Goal: Task Accomplishment & Management: Use online tool/utility

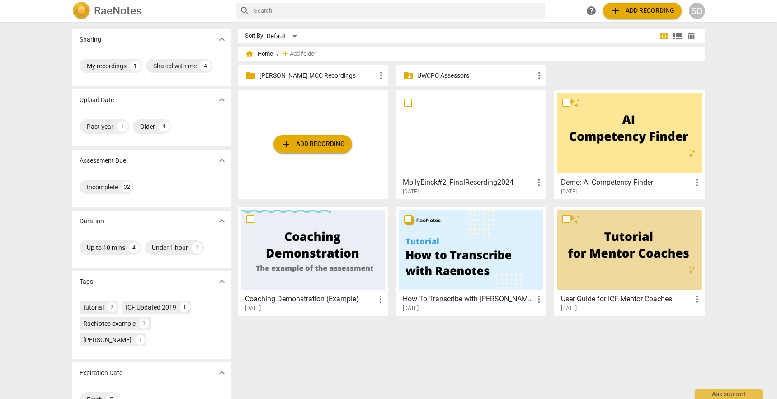
click at [463, 75] on p "UWCPC Assessors" at bounding box center [475, 75] width 117 height 9
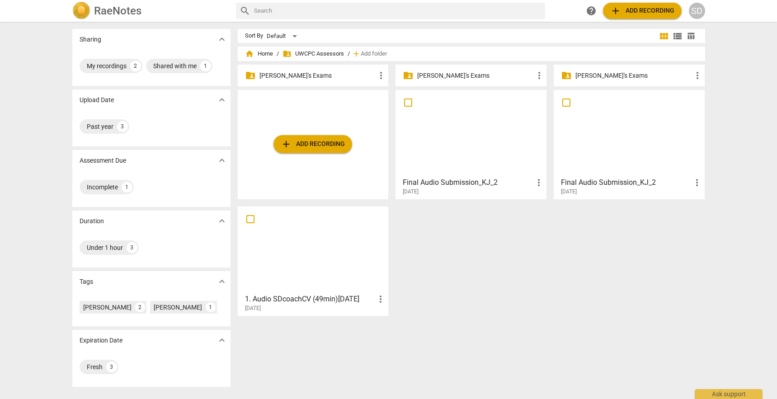
click at [622, 75] on p "[PERSON_NAME]'s Exams" at bounding box center [633, 75] width 117 height 9
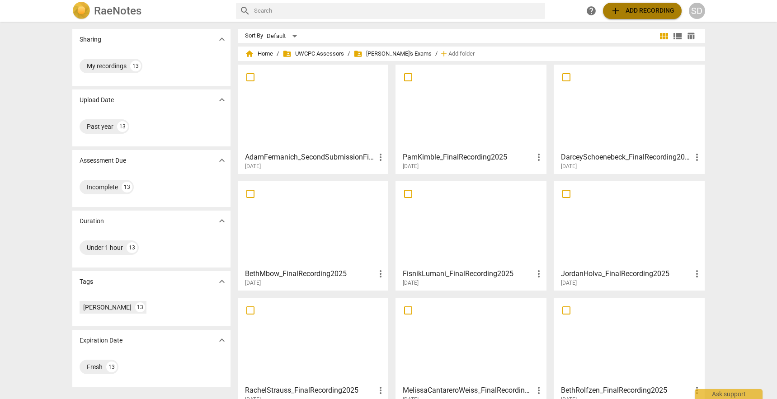
click at [650, 16] on span "add Add recording" at bounding box center [642, 10] width 64 height 11
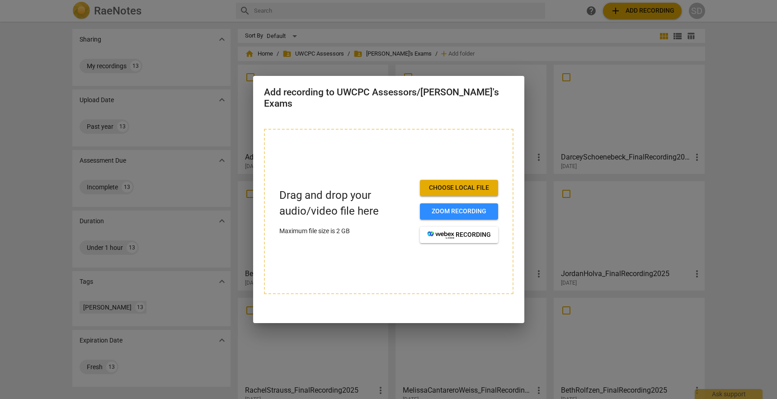
click at [455, 184] on span "Choose local file" at bounding box center [459, 188] width 64 height 9
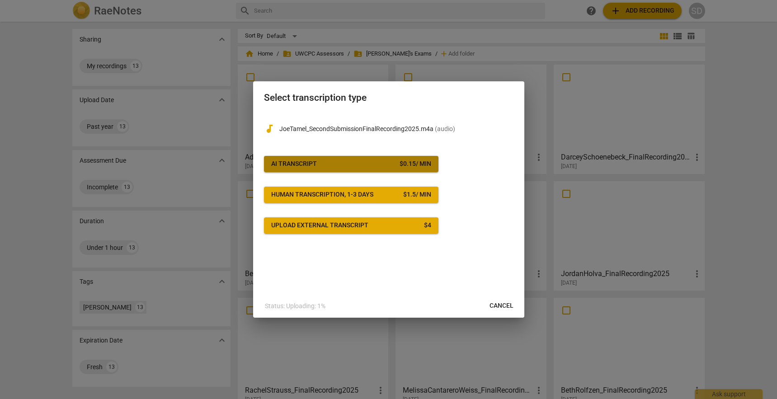
click at [351, 162] on span "AI Transcript $ 0.15 / min" at bounding box center [351, 164] width 160 height 9
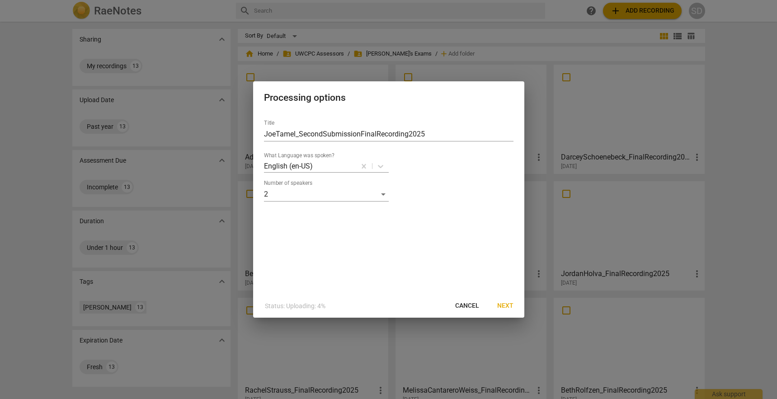
click at [504, 307] on span "Next" at bounding box center [505, 305] width 16 height 9
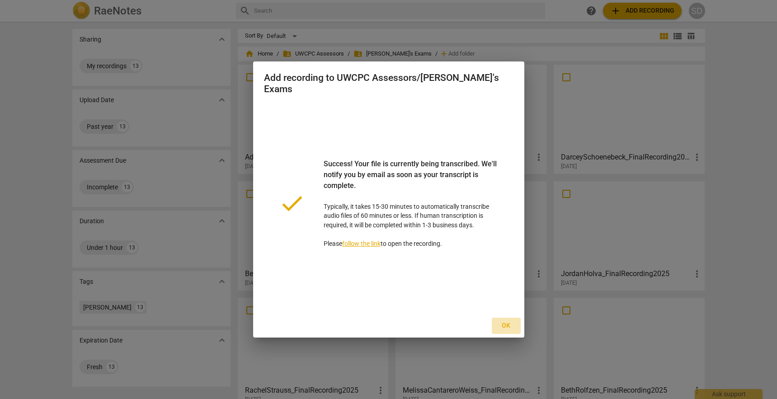
click at [511, 321] on span "Ok" at bounding box center [506, 325] width 14 height 9
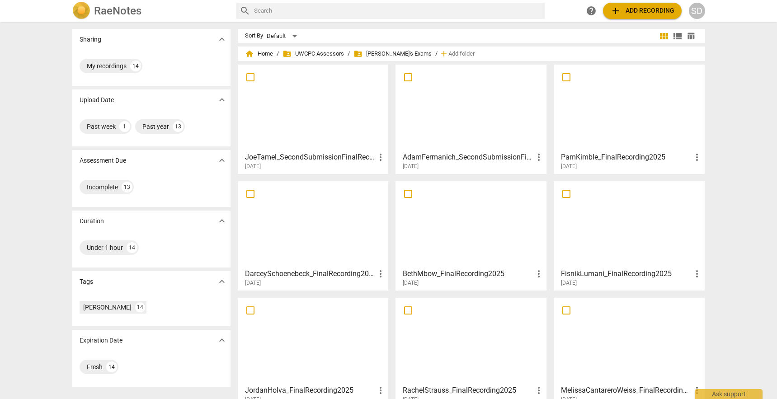
click at [388, 52] on span "folder_shared [PERSON_NAME]'s Exams" at bounding box center [392, 53] width 78 height 9
click at [358, 54] on span "folder_shared" at bounding box center [357, 53] width 9 height 9
drag, startPoint x: 301, startPoint y: 137, endPoint x: 306, endPoint y: 137, distance: 5.0
click at [301, 137] on div at bounding box center [313, 108] width 145 height 80
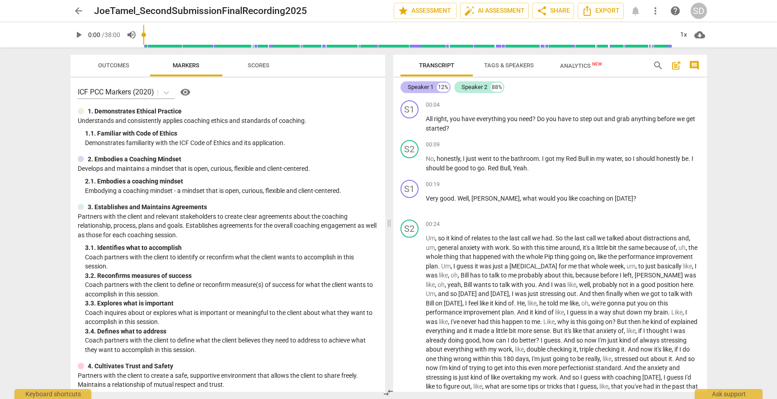
click at [433, 90] on div "Speaker 1" at bounding box center [421, 87] width 26 height 9
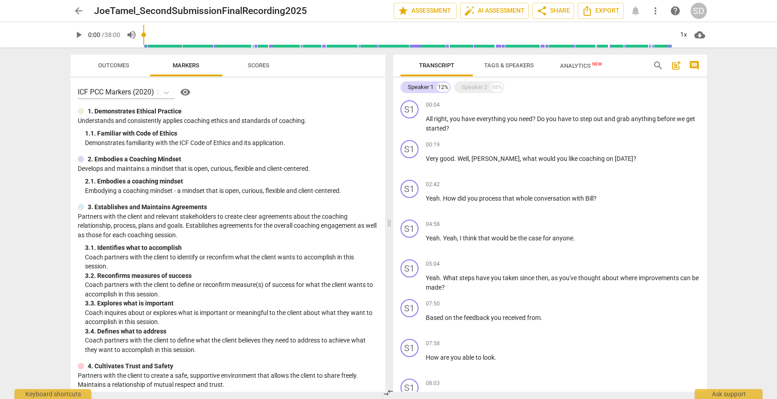
click at [511, 65] on span "Tags & Speakers" at bounding box center [509, 65] width 50 height 7
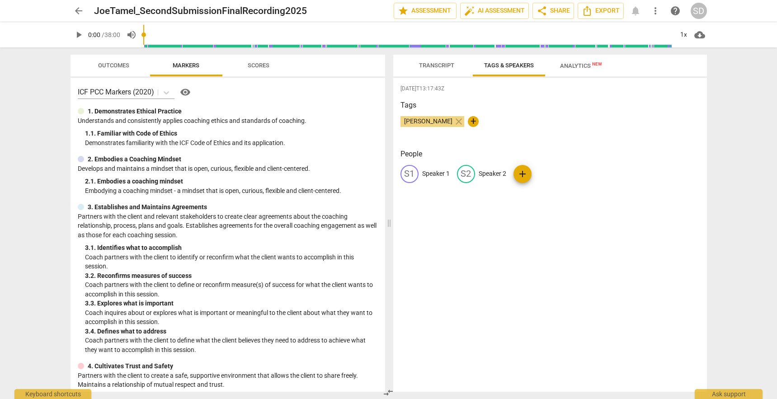
click at [438, 173] on p "Speaker 1" at bounding box center [436, 173] width 28 height 9
type input "Co"
click at [541, 170] on p "Speaker 2" at bounding box center [551, 173] width 28 height 9
type input "Client"
click at [483, 232] on div "[DATE]T13:17:43Z Tags [PERSON_NAME] close + People CO Co edit Client delete add" at bounding box center [550, 235] width 314 height 314
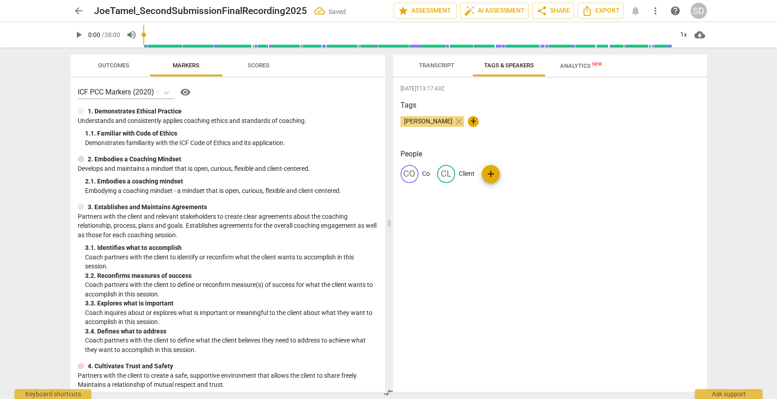
click at [430, 69] on span "Transcript" at bounding box center [436, 66] width 57 height 12
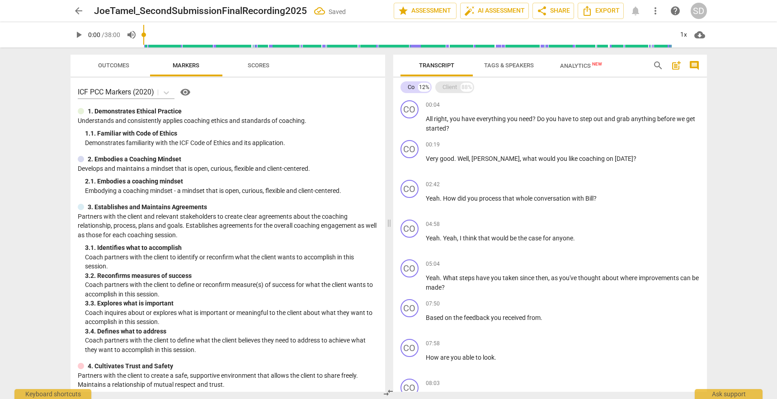
click at [451, 92] on div "Client 88%" at bounding box center [454, 87] width 39 height 12
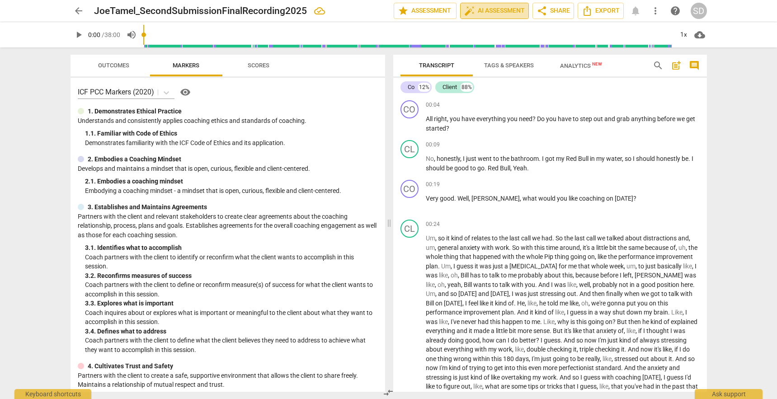
click at [505, 8] on span "auto_fix_high AI Assessment" at bounding box center [494, 10] width 61 height 11
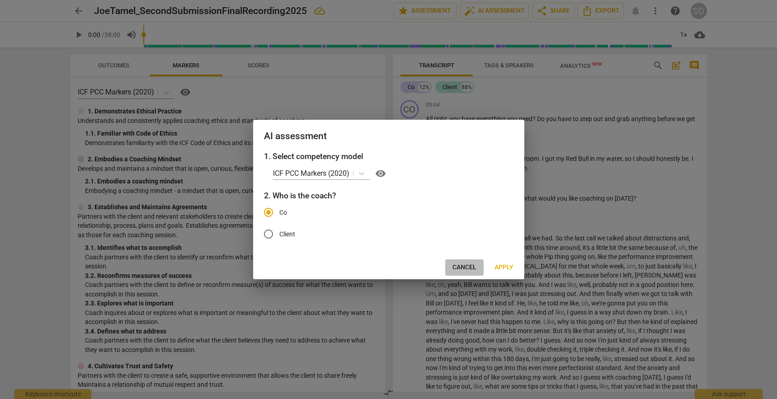
click at [467, 268] on span "Cancel" at bounding box center [464, 267] width 24 height 9
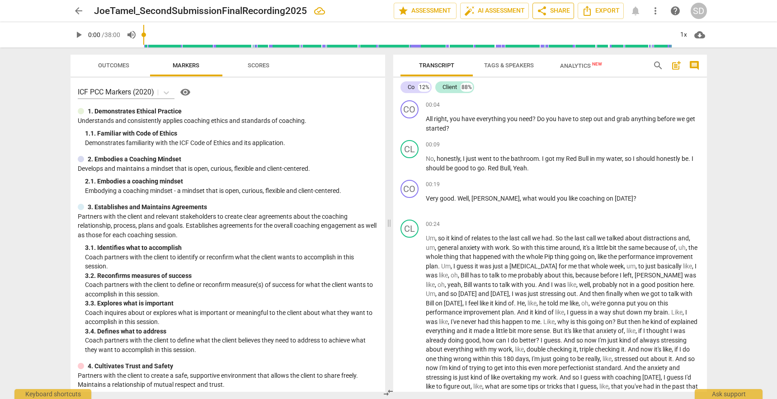
click at [562, 8] on span "share Share" at bounding box center [553, 10] width 33 height 11
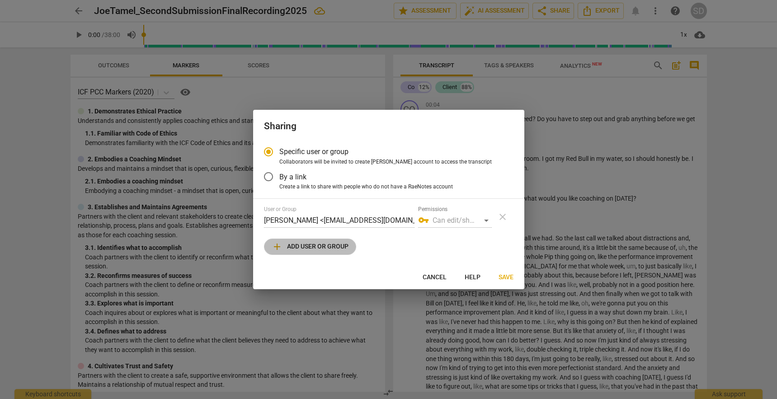
click at [311, 246] on span "add Add user or group" at bounding box center [310, 246] width 77 height 11
radio input "false"
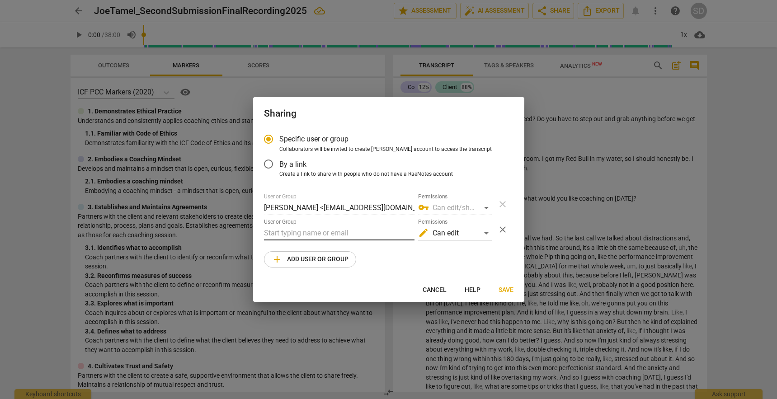
click at [282, 234] on input "text" at bounding box center [339, 233] width 151 height 14
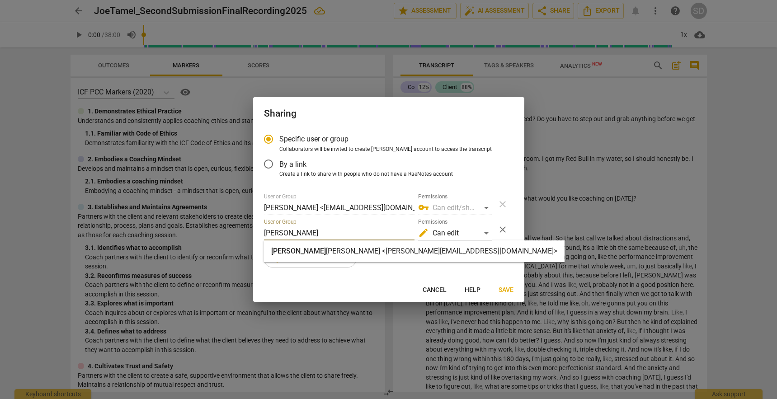
drag, startPoint x: 301, startPoint y: 236, endPoint x: 254, endPoint y: 235, distance: 46.1
click at [254, 235] on div "Specific user or group Collaborators will be invited to create RaeNotes account…" at bounding box center [388, 203] width 271 height 150
type input "[PERSON_NAME]"
click at [326, 251] on strong "[PERSON_NAME] <[PERSON_NAME][EMAIL_ADDRESS][DOMAIN_NAME]>" at bounding box center [441, 251] width 231 height 9
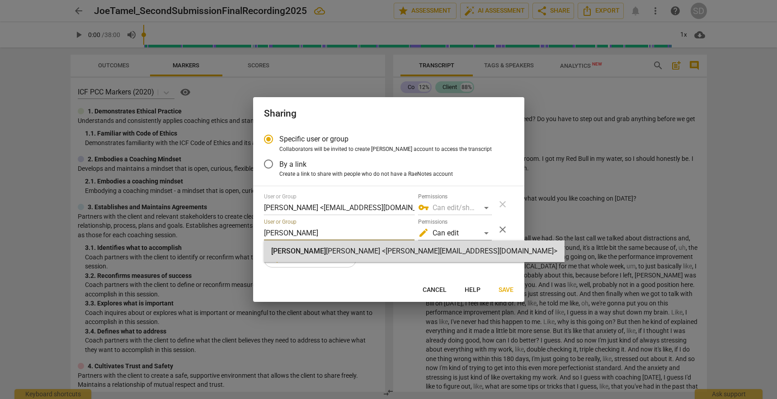
radio input "false"
type input "[PERSON_NAME] <[PERSON_NAME][EMAIL_ADDRESS][DOMAIN_NAME]>"
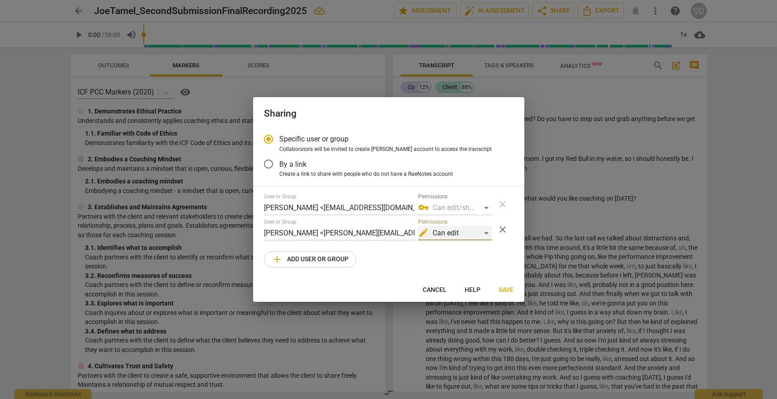
click at [468, 230] on div "edit Can edit" at bounding box center [455, 233] width 74 height 14
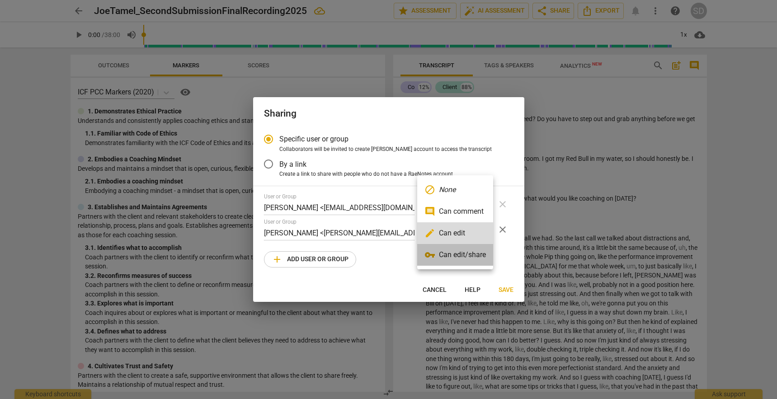
click at [461, 256] on li "vpn_key Can edit/share" at bounding box center [455, 255] width 76 height 22
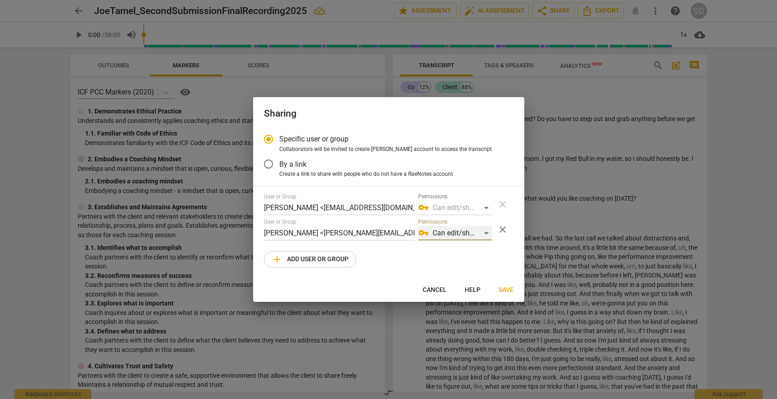
click at [462, 236] on div "vpn_key Can edit/share" at bounding box center [455, 233] width 74 height 14
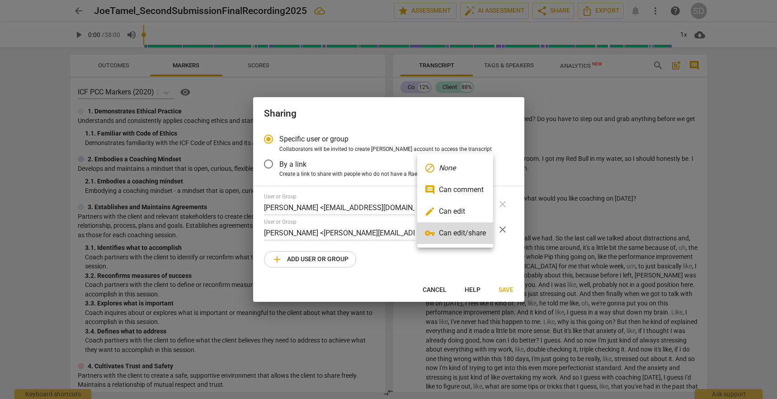
click at [466, 212] on li "edit Can edit" at bounding box center [455, 212] width 76 height 22
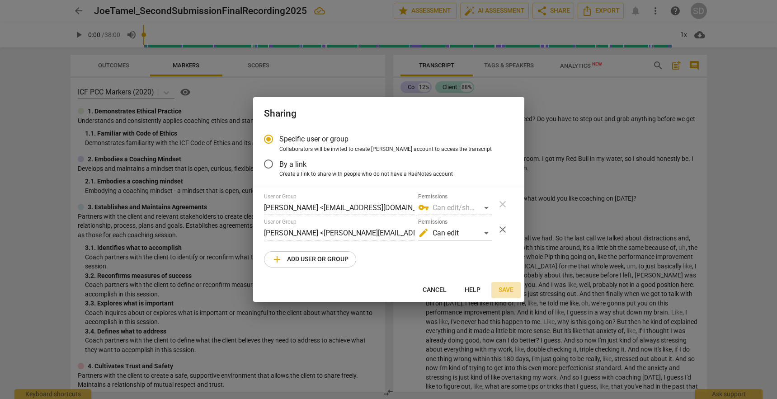
click at [506, 290] on span "Save" at bounding box center [506, 290] width 15 height 9
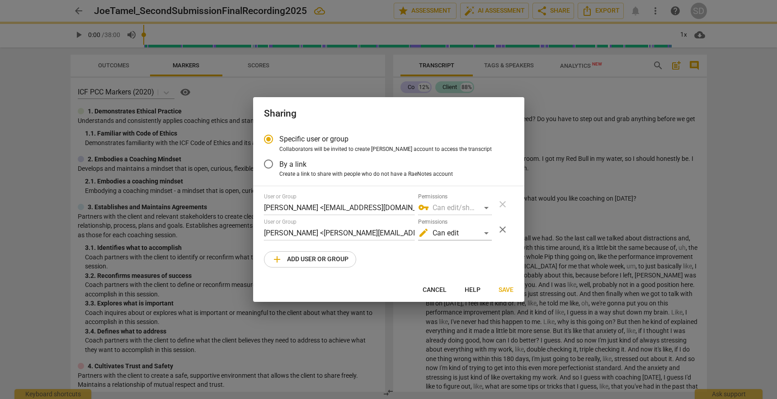
radio input "false"
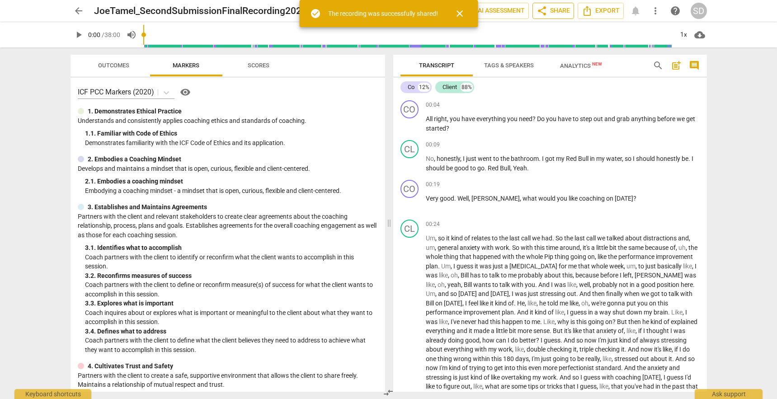
click at [556, 11] on span "share Share" at bounding box center [553, 10] width 33 height 11
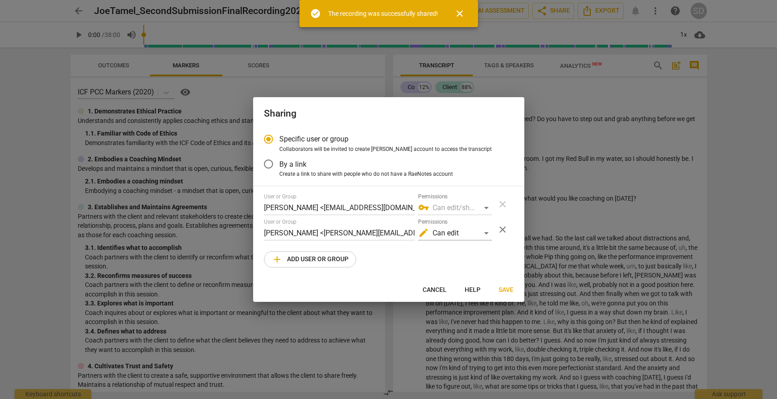
click at [463, 208] on div "vpn_key Can edit/share" at bounding box center [455, 208] width 74 height 14
drag, startPoint x: 510, startPoint y: 287, endPoint x: 514, endPoint y: 275, distance: 12.2
click at [510, 287] on span "Save" at bounding box center [506, 290] width 15 height 9
radio input "false"
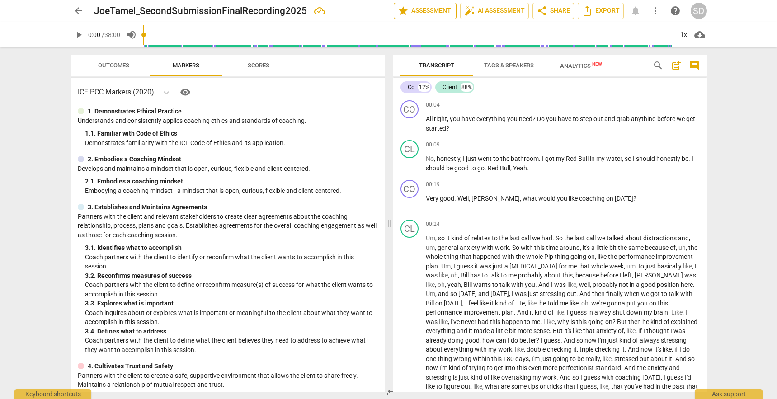
click at [439, 11] on span "star Assessment" at bounding box center [425, 10] width 55 height 11
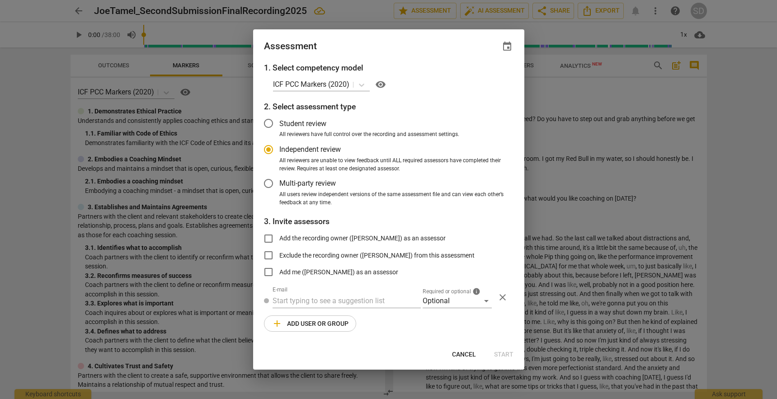
radio input "false"
click at [354, 239] on span "Add the recording owner ([PERSON_NAME]) as an assessor" at bounding box center [362, 238] width 166 height 9
click at [279, 239] on input "Add the recording owner ([PERSON_NAME]) as an assessor" at bounding box center [269, 239] width 22 height 22
checkbox input "true"
radio input "false"
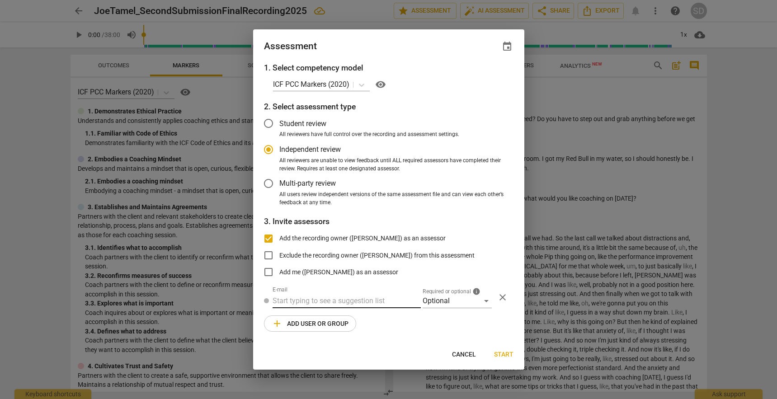
click at [309, 300] on input "text" at bounding box center [347, 301] width 148 height 14
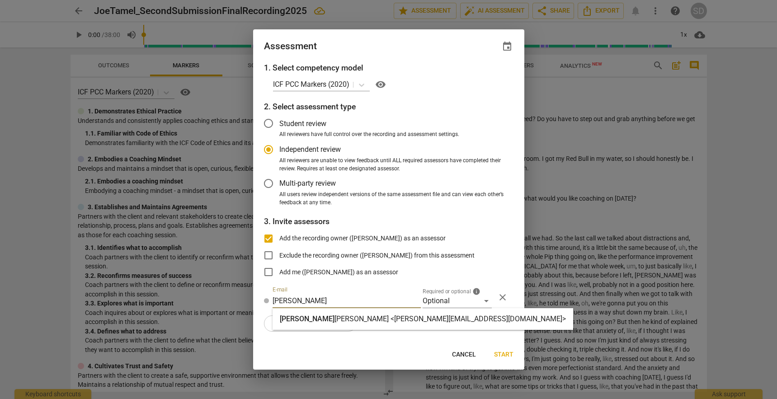
type input "[PERSON_NAME]"
click at [334, 316] on strong "[PERSON_NAME] <[PERSON_NAME][EMAIL_ADDRESS][DOMAIN_NAME]>" at bounding box center [449, 319] width 231 height 9
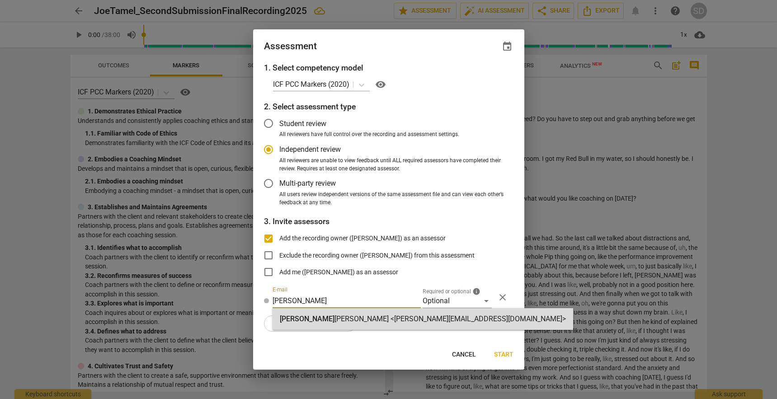
radio input "false"
type input "[PERSON_NAME] <[PERSON_NAME][EMAIL_ADDRESS][DOMAIN_NAME]>"
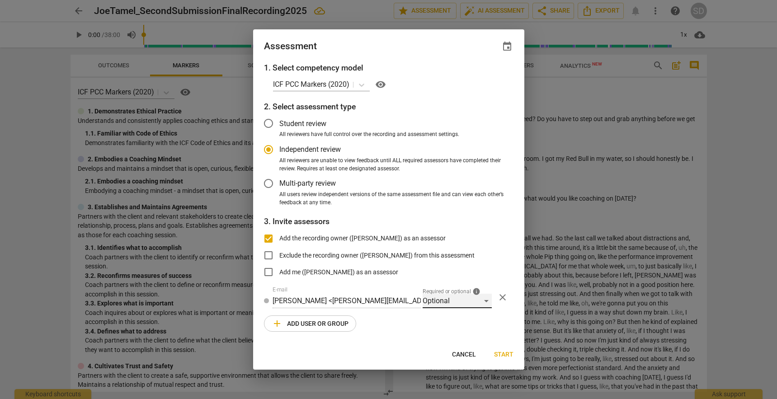
click at [453, 299] on div "Optional" at bounding box center [457, 301] width 69 height 14
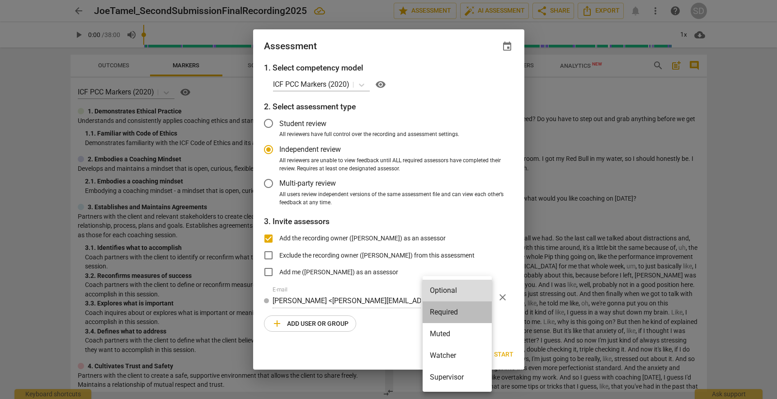
click at [453, 313] on li "Required" at bounding box center [457, 312] width 69 height 22
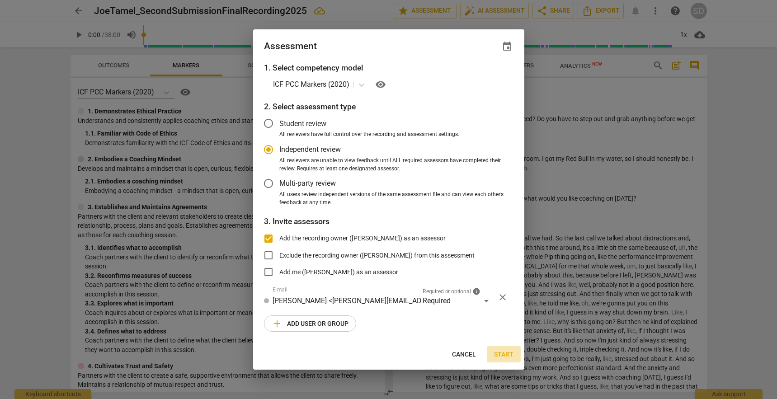
click at [507, 354] on span "Start" at bounding box center [503, 354] width 19 height 9
radio input "false"
type input "[PERSON_NAME] <[EMAIL_ADDRESS][DOMAIN_NAME]>"
